Goal: Task Accomplishment & Management: Manage account settings

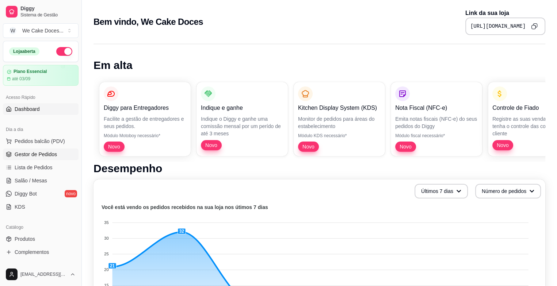
click at [53, 152] on span "Gestor de Pedidos" at bounding box center [36, 154] width 42 height 7
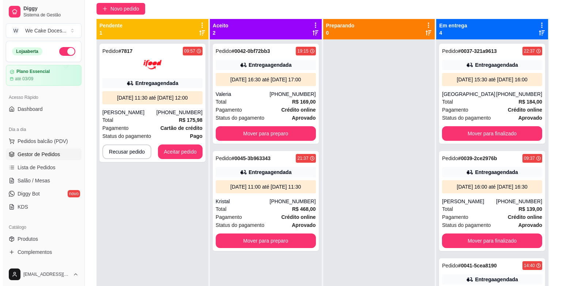
scroll to position [64, 0]
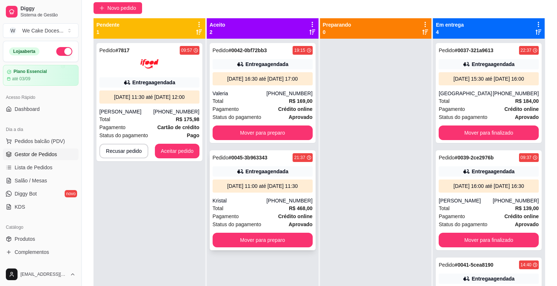
click at [258, 212] on div "Total R$ 468,00" at bounding box center [263, 209] width 100 height 8
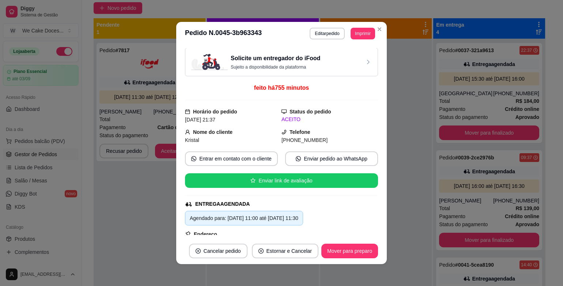
scroll to position [0, 0]
click at [335, 61] on div "Solicite um entregador do iFood Sujeito a disponibilidade da plataforma" at bounding box center [281, 62] width 180 height 16
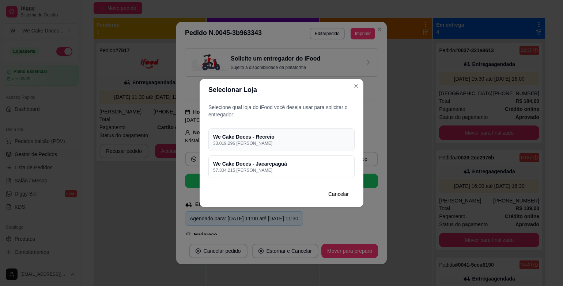
click at [294, 135] on h4 "We Cake Doces - Recreio" at bounding box center [281, 136] width 137 height 7
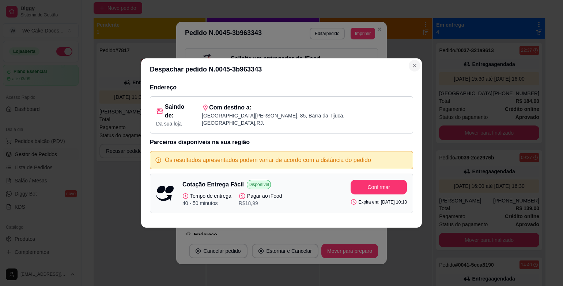
click at [414, 69] on icon "Close" at bounding box center [414, 66] width 6 height 6
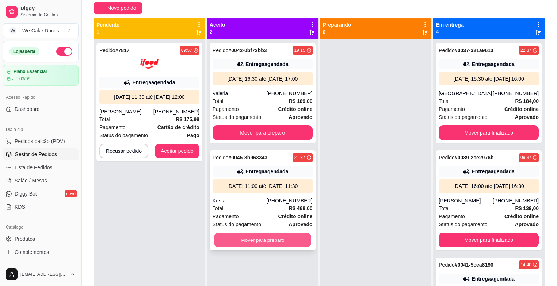
click at [264, 243] on button "Mover para preparo" at bounding box center [262, 240] width 97 height 14
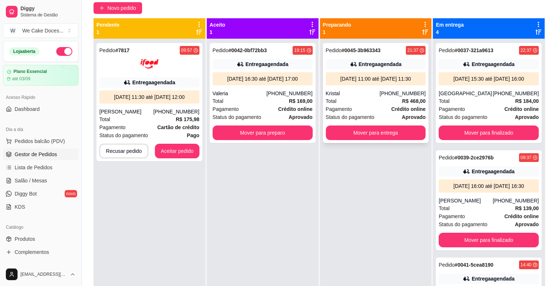
click at [364, 97] on div "Kristal" at bounding box center [353, 93] width 54 height 7
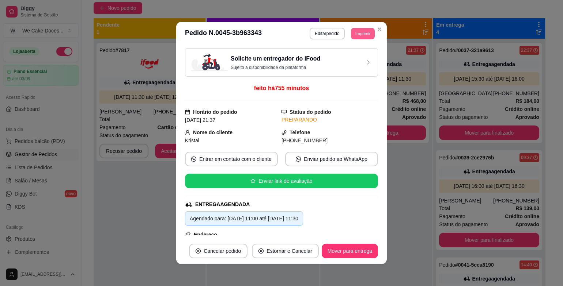
click at [365, 34] on button "Imprimir" at bounding box center [363, 33] width 24 height 11
click at [332, 54] on button "IMPRESSORA" at bounding box center [345, 58] width 51 height 11
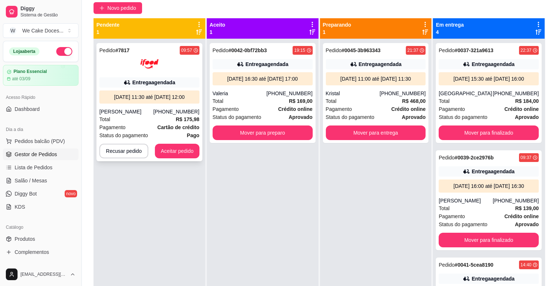
click at [117, 77] on div "Entrega agendada" at bounding box center [149, 82] width 100 height 10
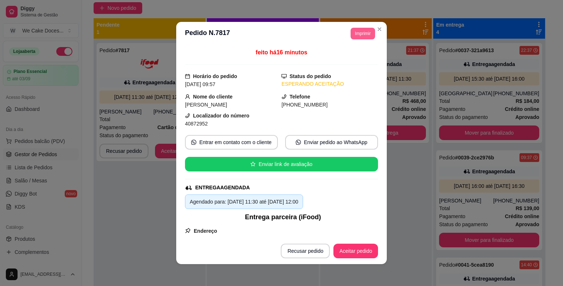
click at [359, 35] on button "Imprimir" at bounding box center [362, 34] width 24 height 12
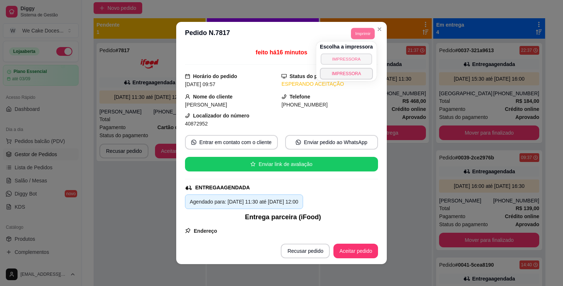
click at [347, 60] on button "IMPRESSORA" at bounding box center [345, 58] width 51 height 11
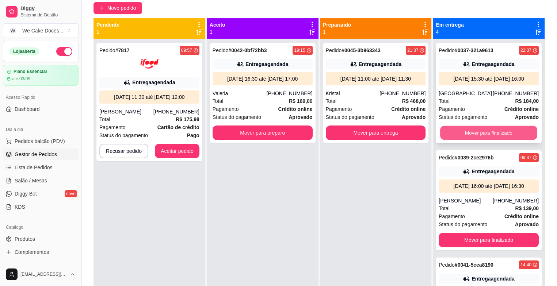
click at [491, 140] on button "Mover para finalizado" at bounding box center [488, 133] width 97 height 14
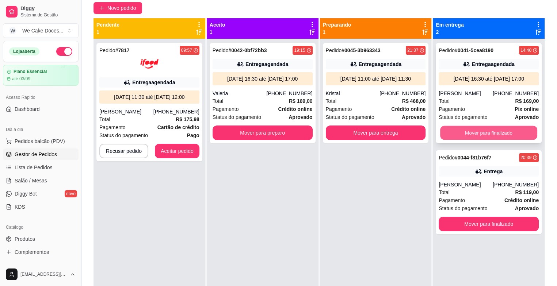
click at [489, 132] on button "Mover para finalizado" at bounding box center [488, 133] width 97 height 14
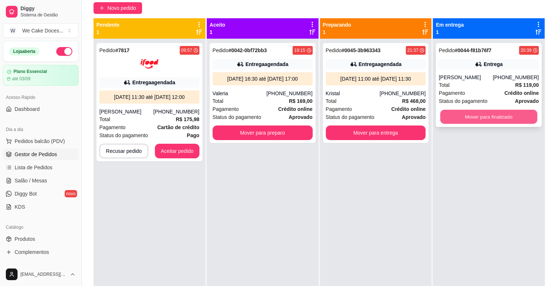
click at [489, 118] on button "Mover para finalizado" at bounding box center [488, 117] width 97 height 14
